Goal: Task Accomplishment & Management: Manage account settings

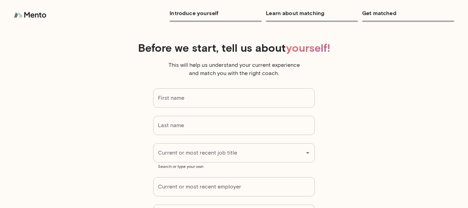
type input "***"
type input "*****"
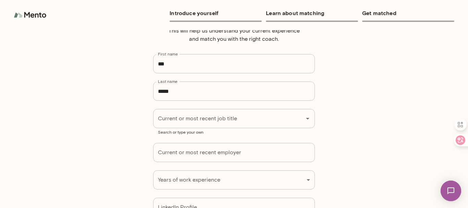
scroll to position [68, 0]
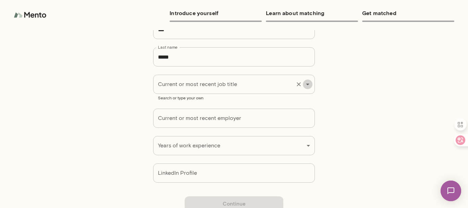
click at [303, 83] on icon "Open" at bounding box center [307, 84] width 8 height 8
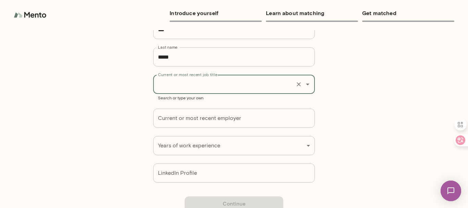
click at [178, 85] on input "Current or most recent job title" at bounding box center [224, 84] width 136 height 13
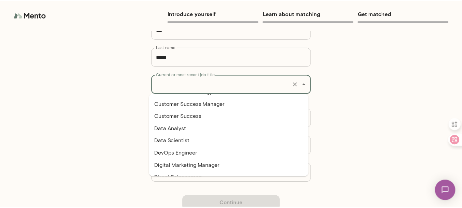
scroll to position [548, 0]
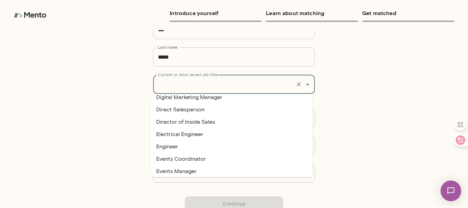
click at [169, 147] on li "Engineer" at bounding box center [232, 146] width 162 height 12
type input "********"
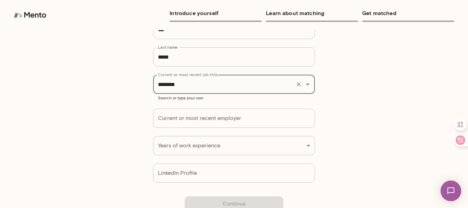
click at [306, 147] on div "Introduce yourself Learn about matching Get matched Before we start, tell us ab…" at bounding box center [234, 104] width 468 height 208
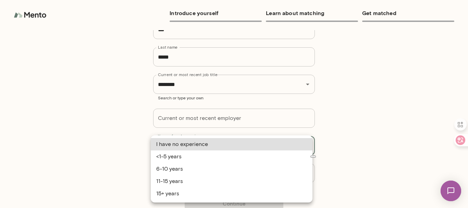
click at [307, 145] on div "Introduce yourself Learn about matching Get matched Before we start, tell us ab…" at bounding box center [234, 104] width 468 height 208
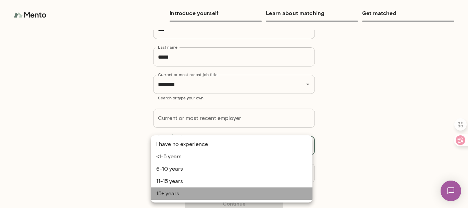
click at [166, 196] on li "15+ years" at bounding box center [232, 193] width 162 height 12
type input "*********"
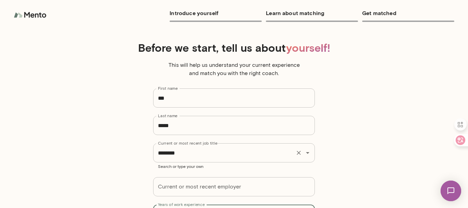
scroll to position [34, 0]
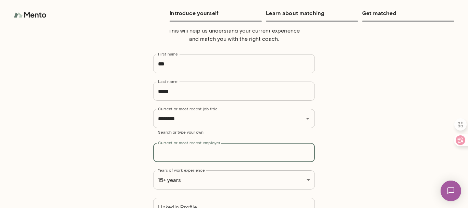
click at [281, 155] on input "Current or most recent employer" at bounding box center [234, 152] width 162 height 19
click at [303, 155] on input "Current or most recent employer" at bounding box center [234, 152] width 162 height 19
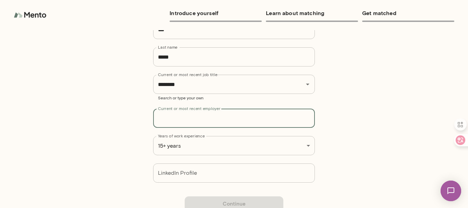
scroll to position [88, 0]
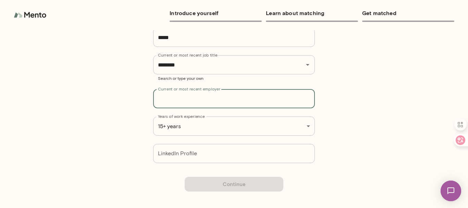
click at [185, 152] on input "LinkedIn Profile" at bounding box center [234, 153] width 162 height 19
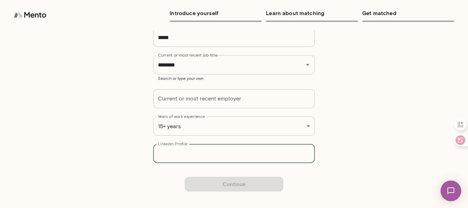
click at [185, 152] on input "LinkedIn Profile" at bounding box center [234, 153] width 162 height 19
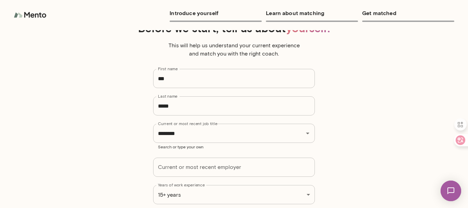
scroll to position [0, 0]
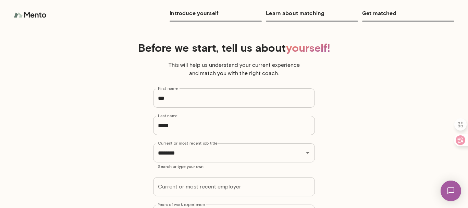
click at [290, 12] on h6 "Learn about matching" at bounding box center [312, 13] width 92 height 10
click at [202, 15] on h6 "Introduce yourself" at bounding box center [215, 13] width 92 height 10
click at [377, 12] on h6 "Get matched" at bounding box center [408, 13] width 92 height 10
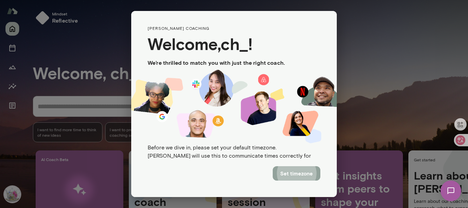
click at [297, 173] on button "Set timezone" at bounding box center [296, 173] width 48 height 14
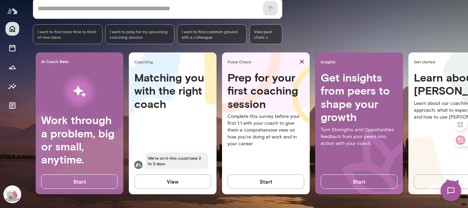
scroll to position [69, 0]
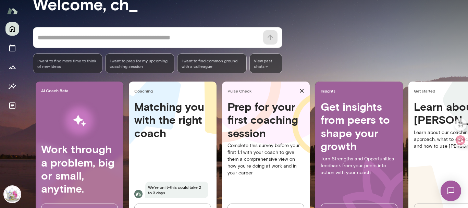
drag, startPoint x: 464, startPoint y: 72, endPoint x: 464, endPoint y: 22, distance: 50.3
click at [464, 22] on div at bounding box center [234, 69] width 468 height 139
drag, startPoint x: 464, startPoint y: 54, endPoint x: 463, endPoint y: 27, distance: 27.7
click at [463, 27] on div at bounding box center [234, 69] width 468 height 139
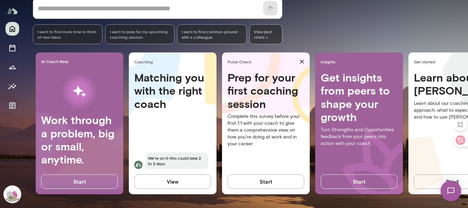
scroll to position [103, 0]
click at [12, 29] on icon "Home" at bounding box center [12, 29] width 5 height 6
click at [12, 47] on icon "Sessions" at bounding box center [12, 47] width 6 height 7
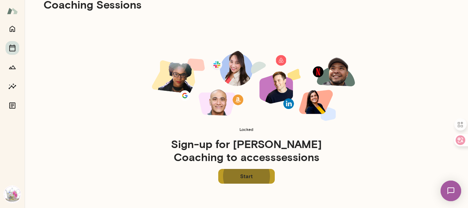
click at [243, 174] on link "Start" at bounding box center [246, 176] width 56 height 14
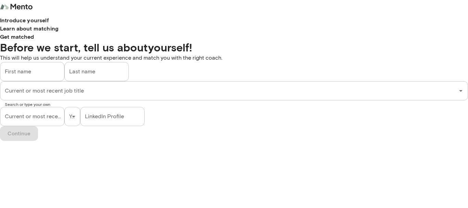
type input "***"
type input "*****"
click at [387, 33] on h6 "Get matched" at bounding box center [234, 37] width 468 height 8
click at [456, 87] on icon "Open" at bounding box center [460, 91] width 8 height 8
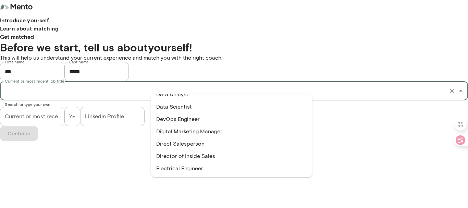
scroll to position [582, 0]
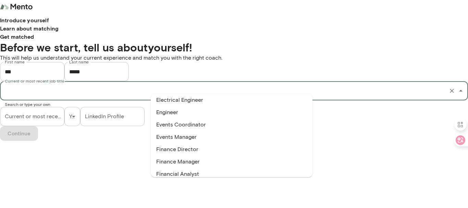
click at [171, 111] on li "Engineer" at bounding box center [232, 112] width 162 height 12
type input "********"
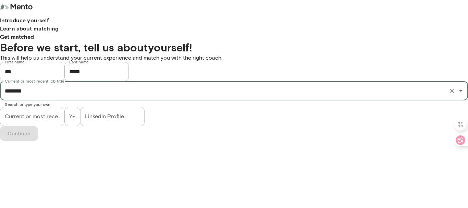
click at [307, 141] on div "Introduce yourself Learn about matching Get matched Before we start, tell us ab…" at bounding box center [234, 70] width 468 height 141
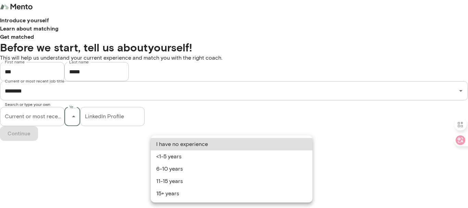
click at [173, 195] on li "15+ years" at bounding box center [232, 193] width 162 height 12
type input "*********"
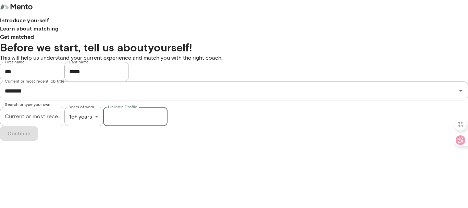
click at [167, 126] on input "LinkedIn Profile" at bounding box center [135, 116] width 64 height 19
type input "*"
type input "********"
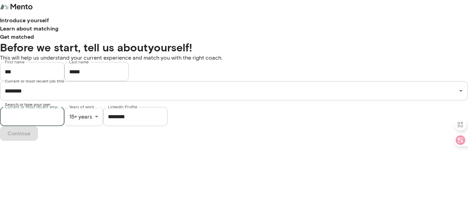
click at [64, 126] on input "Current or most recent employer" at bounding box center [32, 116] width 64 height 19
type input "**********"
click at [38, 140] on button "Continue" at bounding box center [19, 133] width 38 height 14
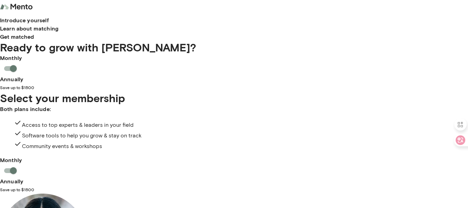
scroll to position [103, 0]
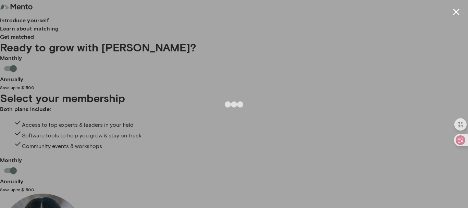
click at [456, 13] on button "Close modal" at bounding box center [455, 12] width 7 height 7
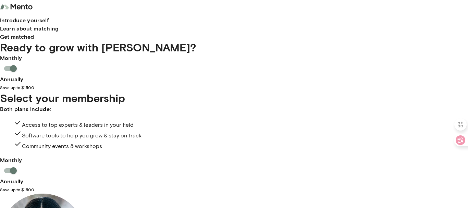
scroll to position [573, 0]
click at [34, 14] on img at bounding box center [17, 7] width 34 height 14
click at [303, 24] on h6 "Learn about matching" at bounding box center [234, 28] width 468 height 8
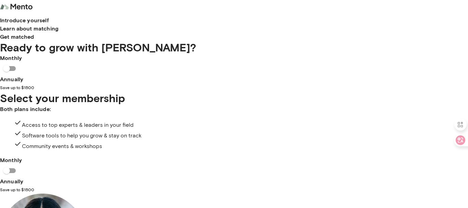
click at [34, 14] on img at bounding box center [17, 7] width 34 height 14
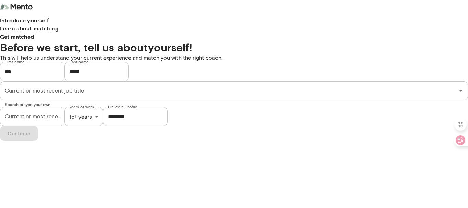
type input "********"
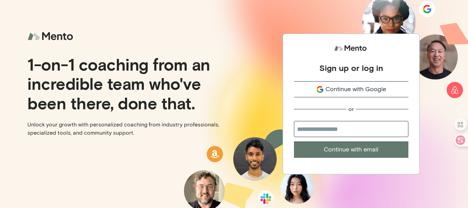
click at [345, 91] on span "Continue with Google" at bounding box center [355, 89] width 61 height 9
click at [134, 146] on div "1-on-1 coaching from an incredible team who've been there, done that. Unlock yo…" at bounding box center [117, 104] width 234 height 208
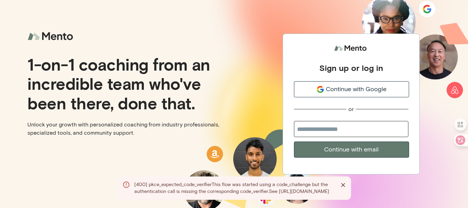
click at [344, 181] on icon "Close" at bounding box center [343, 184] width 7 height 7
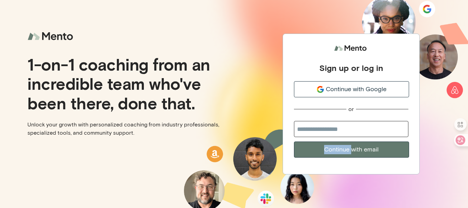
click at [344, 178] on div "Sign up or log in Continue with Google or Continue with email" at bounding box center [351, 104] width 234 height 208
click at [251, 126] on div "Sign up or log in Continue with Google or Continue with email" at bounding box center [351, 104] width 234 height 208
click at [339, 91] on span "Continue with Google" at bounding box center [355, 89] width 61 height 9
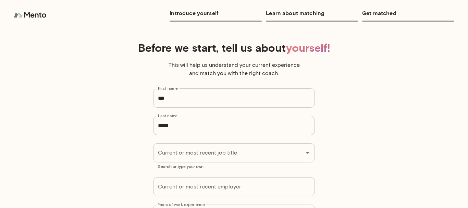
type input "***"
type input "*****"
type input "*********"
type input "********"
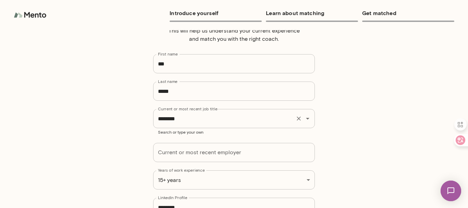
scroll to position [68, 0]
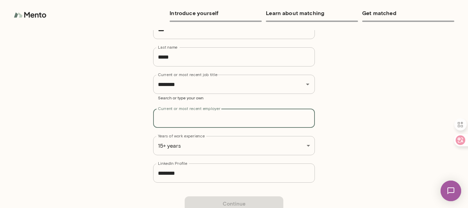
click at [187, 119] on input "Current or most recent employer" at bounding box center [234, 118] width 162 height 19
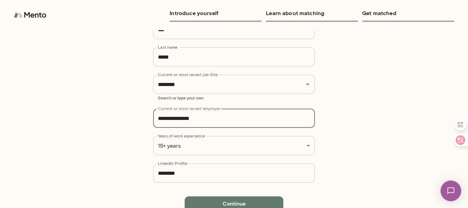
type input "**********"
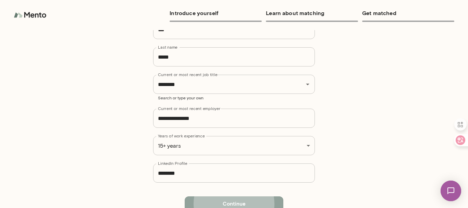
click at [240, 203] on button "Continue" at bounding box center [233, 203] width 99 height 14
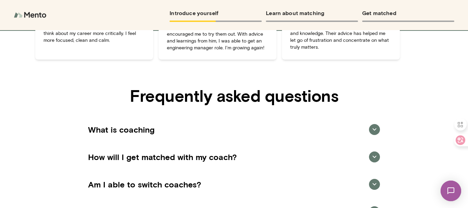
scroll to position [778, 0]
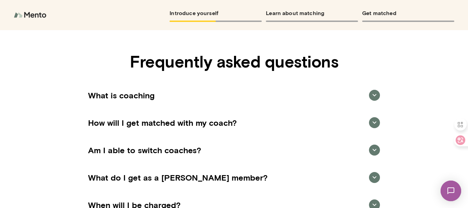
click at [371, 99] on icon at bounding box center [374, 95] width 8 height 8
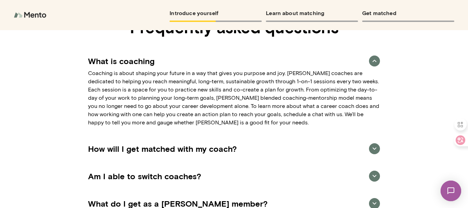
scroll to position [846, 0]
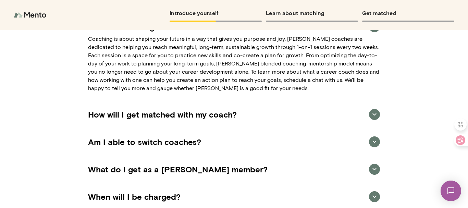
click at [372, 118] on icon at bounding box center [374, 114] width 8 height 8
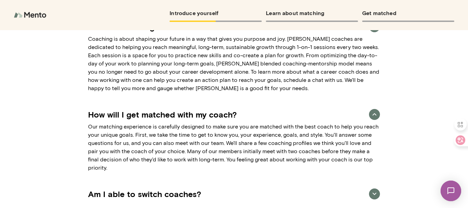
scroll to position [915, 0]
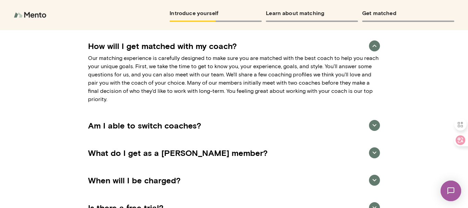
click at [373, 129] on icon at bounding box center [374, 125] width 8 height 8
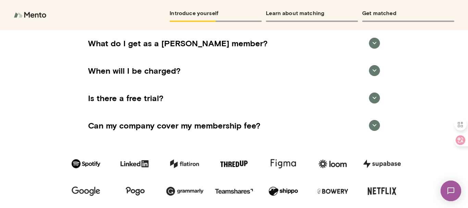
scroll to position [1089, 0]
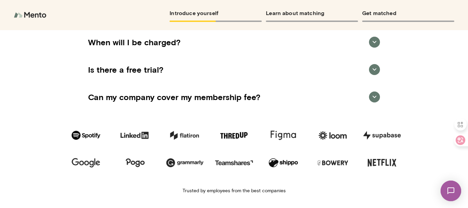
click at [34, 17] on img at bounding box center [31, 15] width 34 height 14
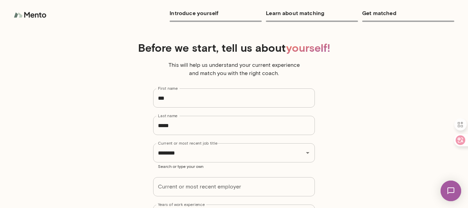
type input "********"
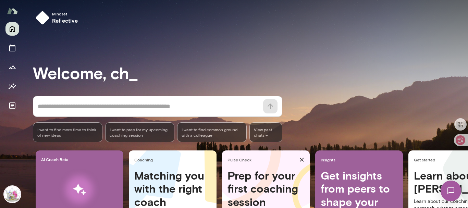
click at [49, 105] on textarea at bounding box center [148, 107] width 221 height 10
click at [68, 131] on span "I want to find more time to think of new ideas" at bounding box center [67, 132] width 61 height 11
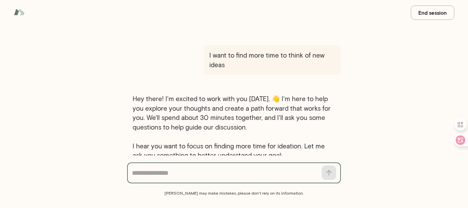
scroll to position [46, 0]
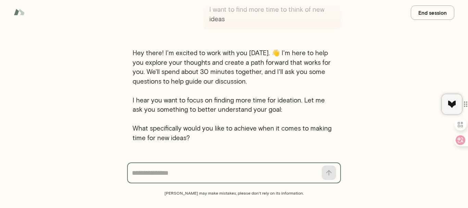
click at [427, 13] on button "End session" at bounding box center [431, 12] width 43 height 14
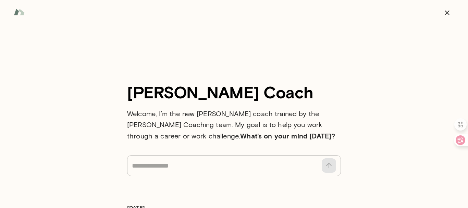
scroll to position [42, 0]
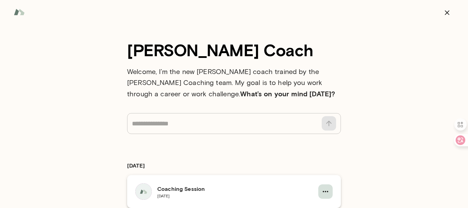
click at [321, 189] on icon "button" at bounding box center [325, 191] width 8 height 8
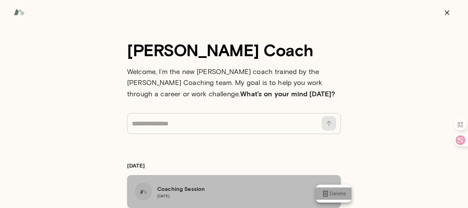
click at [335, 194] on div "Delete" at bounding box center [333, 193] width 25 height 8
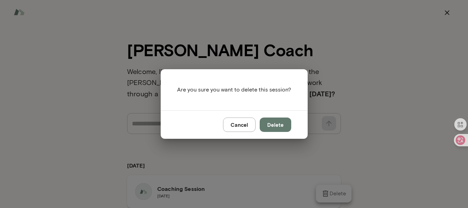
click at [276, 126] on button "Delete" at bounding box center [274, 124] width 31 height 14
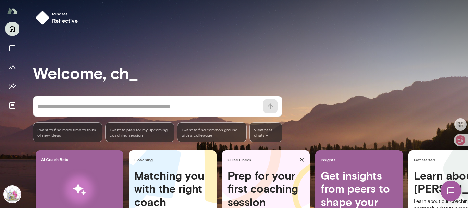
click at [14, 196] on img at bounding box center [12, 194] width 16 height 16
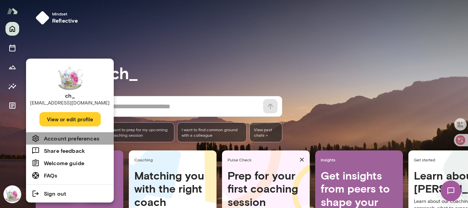
click at [70, 140] on h6 "Account preferences" at bounding box center [71, 138] width 55 height 8
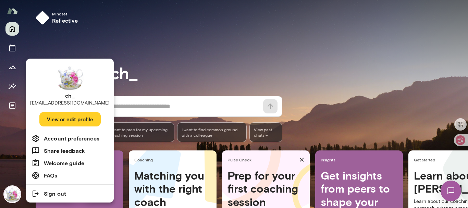
click at [13, 105] on div at bounding box center [234, 104] width 468 height 208
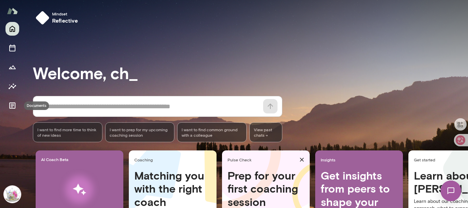
click at [13, 105] on icon "Documents" at bounding box center [12, 105] width 6 height 6
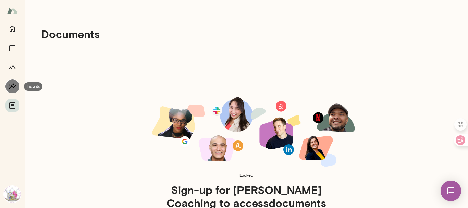
click at [15, 88] on icon "Insights" at bounding box center [12, 86] width 8 height 8
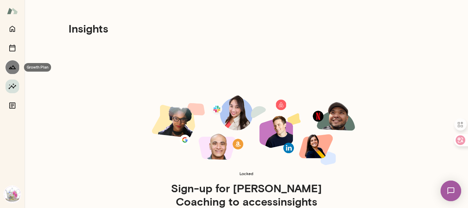
click at [12, 70] on icon "Growth Plan" at bounding box center [12, 67] width 8 height 8
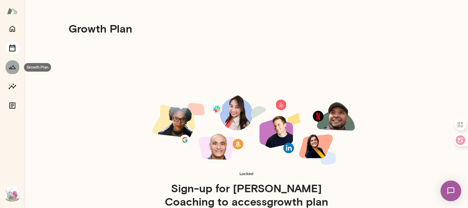
click at [12, 45] on icon "Sessions" at bounding box center [12, 48] width 8 height 8
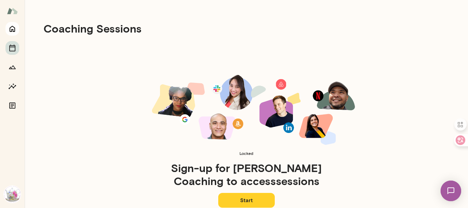
click at [13, 29] on icon "Home" at bounding box center [12, 29] width 5 height 6
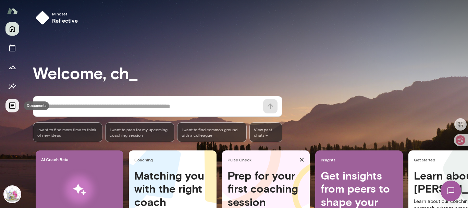
click at [12, 107] on icon "Documents" at bounding box center [12, 105] width 6 height 6
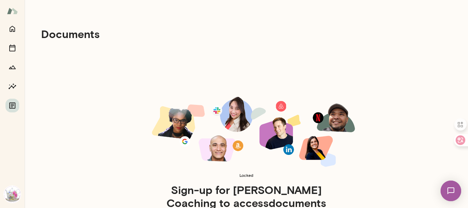
click at [12, 194] on img at bounding box center [12, 194] width 16 height 16
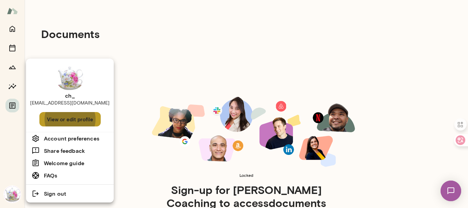
click at [66, 119] on button "View or edit profile" at bounding box center [69, 119] width 61 height 14
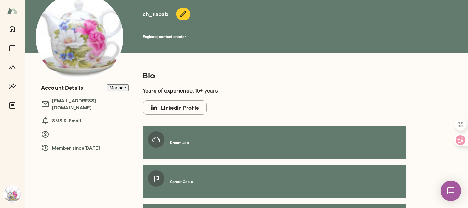
scroll to position [68, 0]
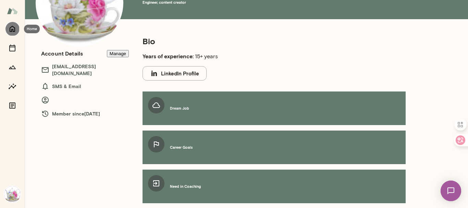
click at [10, 28] on icon "Home" at bounding box center [12, 29] width 5 height 6
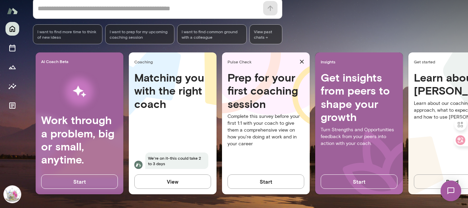
scroll to position [35, 0]
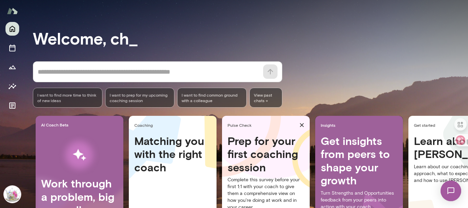
drag, startPoint x: 465, startPoint y: 44, endPoint x: 464, endPoint y: 15, distance: 29.1
click at [464, 15] on div at bounding box center [234, 69] width 468 height 139
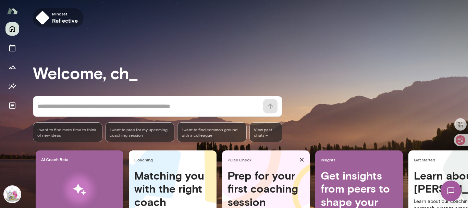
click at [61, 14] on span "Mindset" at bounding box center [65, 13] width 26 height 5
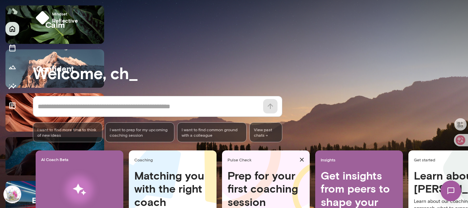
click at [65, 19] on h5 "calm" at bounding box center [55, 24] width 20 height 11
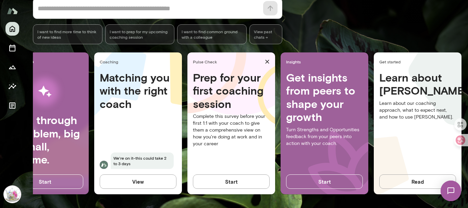
scroll to position [0, 50]
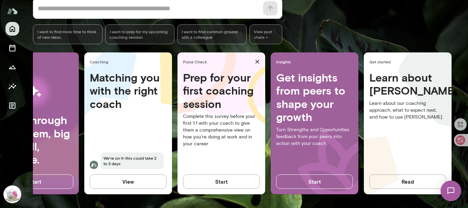
drag, startPoint x: 404, startPoint y: 195, endPoint x: 17, endPoint y: 20, distance: 424.9
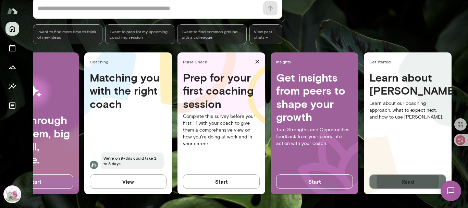
click at [400, 174] on button "Read" at bounding box center [407, 181] width 77 height 14
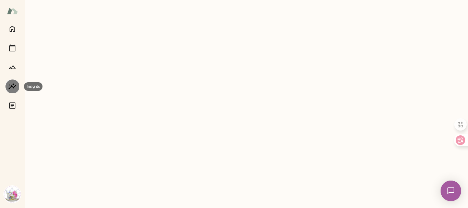
click at [12, 86] on icon "Insights" at bounding box center [13, 86] width 8 height 6
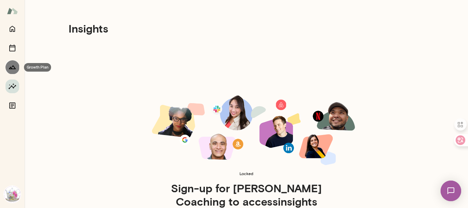
click at [14, 66] on icon "Growth Plan" at bounding box center [12, 67] width 8 height 8
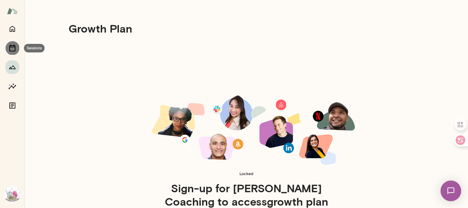
click at [13, 44] on icon "Sessions" at bounding box center [12, 48] width 8 height 8
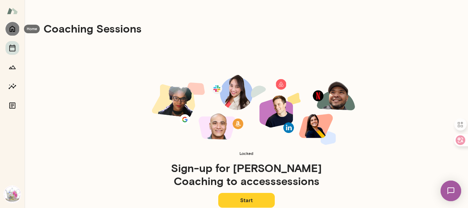
click at [9, 29] on icon "Home" at bounding box center [12, 29] width 8 height 8
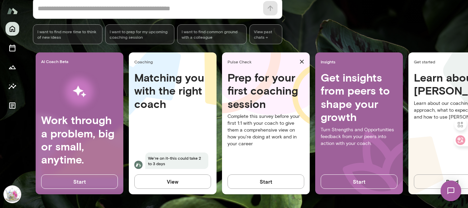
click at [12, 191] on img at bounding box center [12, 194] width 16 height 16
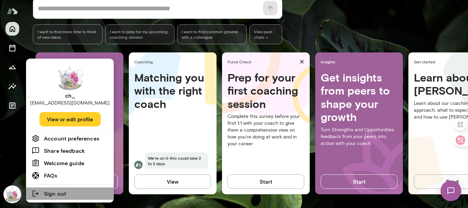
click at [61, 196] on h6 "Sign out" at bounding box center [55, 193] width 22 height 8
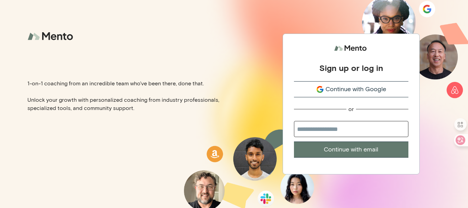
click at [65, 166] on div "1-on-1 coaching from an incredible team who've been there, done that. Unlock yo…" at bounding box center [117, 104] width 234 height 208
click at [107, 149] on div "1-on-1 coaching from an incredible team who've been there, done that. Unlock yo…" at bounding box center [117, 104] width 234 height 208
